Goal: Find specific page/section: Find specific page/section

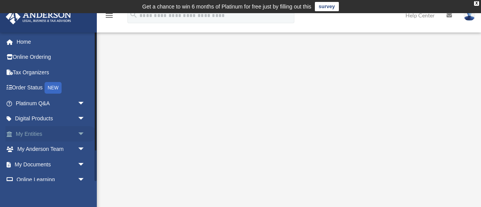
click at [36, 134] on link "My Entities arrow_drop_down" at bounding box center [50, 133] width 91 height 15
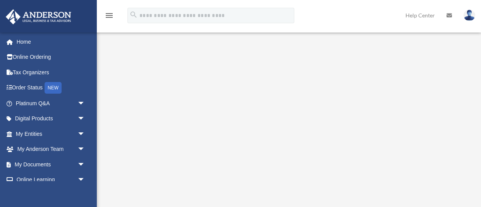
scroll to position [75, 0]
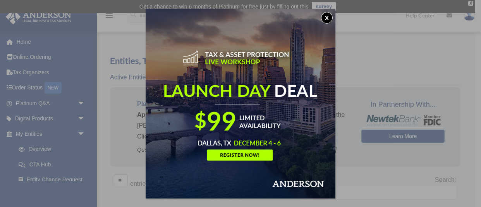
click at [329, 19] on button "x" at bounding box center [327, 18] width 12 height 12
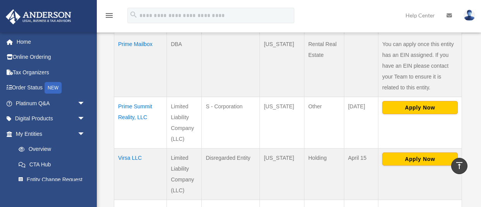
scroll to position [441, 0]
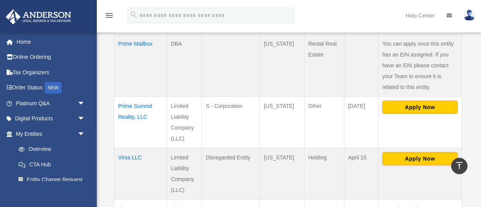
click at [134, 110] on td "Prime Summit Reality, LLC" at bounding box center [140, 121] width 53 height 51
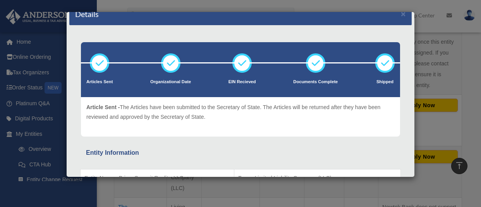
scroll to position [2, 0]
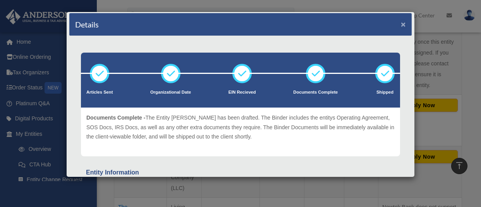
click at [402, 25] on button "×" at bounding box center [403, 24] width 5 height 8
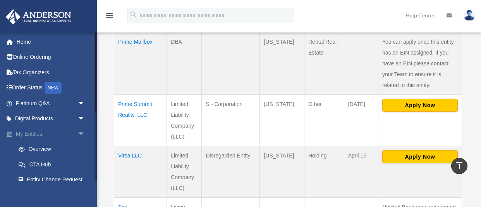
click at [84, 133] on span "arrow_drop_down" at bounding box center [84, 134] width 15 height 16
click at [45, 165] on link "My Documents arrow_drop_down" at bounding box center [50, 164] width 91 height 15
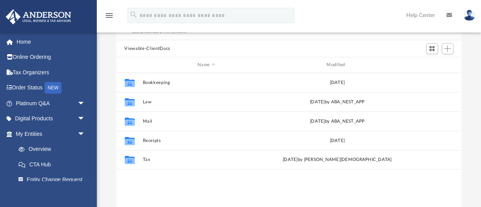
scroll to position [71, 0]
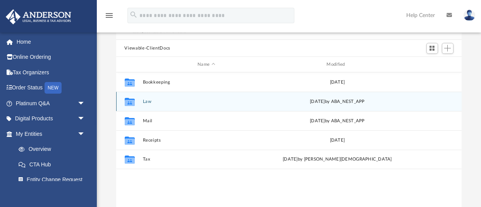
click at [141, 100] on div "Collaborated Folder Law [DATE] by ABA_NEST_APP" at bounding box center [289, 101] width 346 height 19
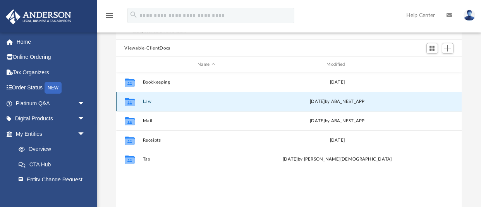
click at [130, 103] on icon "grid" at bounding box center [129, 103] width 10 height 6
click at [132, 102] on icon "grid" at bounding box center [129, 103] width 10 height 6
click at [321, 105] on div "Collaborated Folder Law [DATE] by ABA_NEST_APP" at bounding box center [289, 101] width 346 height 19
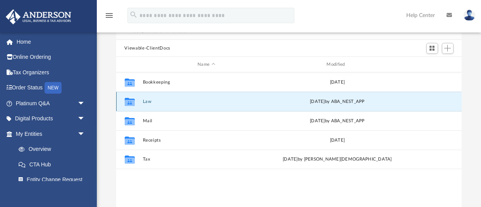
click at [131, 103] on icon "grid" at bounding box center [129, 102] width 10 height 8
click at [145, 102] on button "Law" at bounding box center [205, 101] width 127 height 5
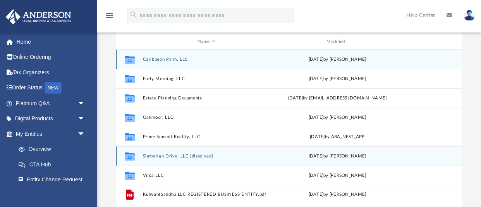
scroll to position [98, 0]
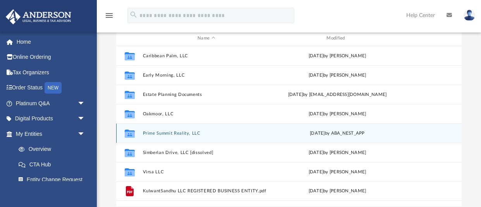
click at [165, 136] on div "Collaborated Folder Prime Summit Reality, LLC [DATE] by ABA_NEST_APP" at bounding box center [289, 133] width 346 height 19
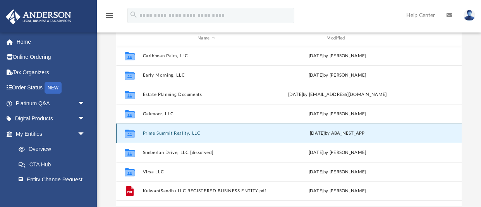
click at [165, 136] on div "Collaborated Folder Prime Summit Reality, LLC [DATE] by ABA_NEST_APP" at bounding box center [289, 133] width 346 height 19
click at [132, 134] on icon "grid" at bounding box center [129, 135] width 10 height 6
click at [130, 132] on icon "grid" at bounding box center [129, 135] width 10 height 6
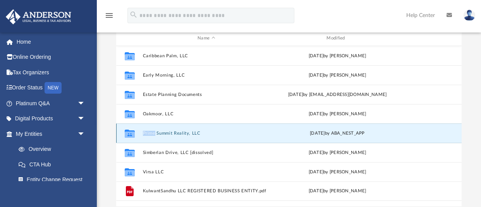
click at [318, 132] on div "[DATE] by ABA_NEST_APP" at bounding box center [336, 133] width 127 height 7
click at [131, 133] on icon "grid" at bounding box center [129, 135] width 10 height 6
